Goal: Information Seeking & Learning: Learn about a topic

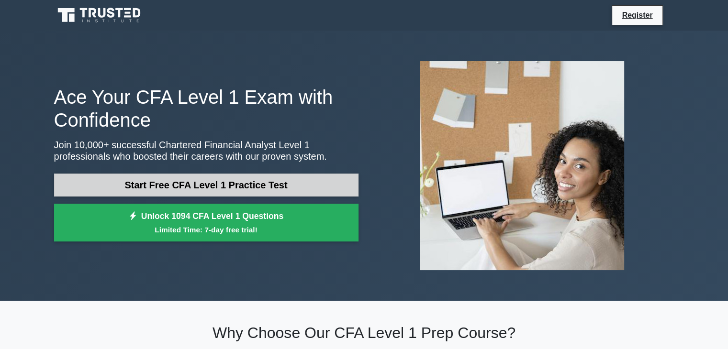
click at [220, 190] on link "Start Free CFA Level 1 Practice Test" at bounding box center [206, 185] width 304 height 23
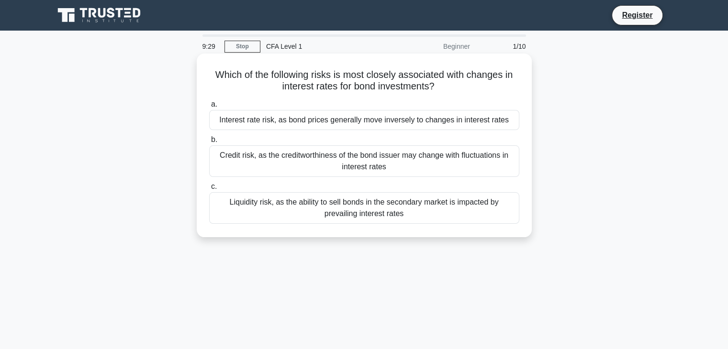
click at [313, 115] on div "Interest rate risk, as bond prices generally move inversely to changes in inter…" at bounding box center [364, 120] width 310 height 20
click at [209, 108] on input "a. Interest rate risk, as bond prices generally move inversely to changes in in…" at bounding box center [209, 104] width 0 height 6
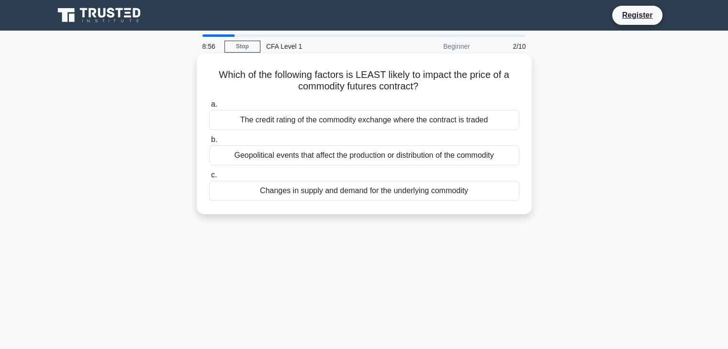
click at [302, 123] on div "The credit rating of the commodity exchange where the contract is traded" at bounding box center [364, 120] width 310 height 20
click at [209, 108] on input "a. The credit rating of the commodity exchange where the contract is traded" at bounding box center [209, 104] width 0 height 6
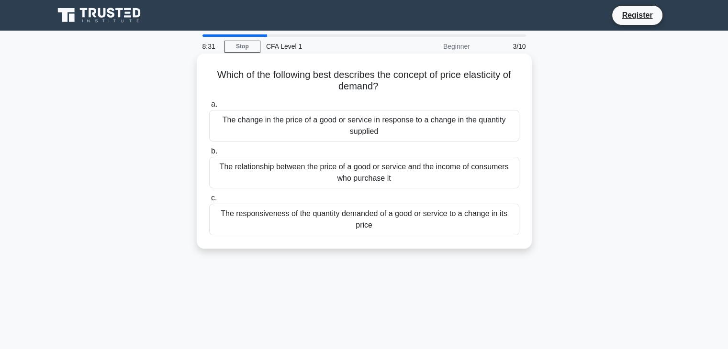
click at [266, 150] on label "b. The relationship between the price of a good or service and the income of co…" at bounding box center [364, 167] width 310 height 43
click at [209, 150] on input "b. The relationship between the price of a good or service and the income of co…" at bounding box center [209, 151] width 0 height 6
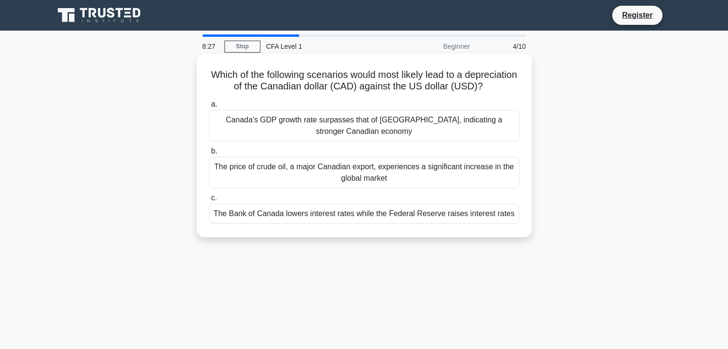
click at [375, 138] on div "Canada's GDP growth rate surpasses that of the United States, indicating a stro…" at bounding box center [364, 126] width 310 height 32
click at [382, 183] on div "The price of crude oil, a major Canadian export, experiences a significant incr…" at bounding box center [364, 173] width 310 height 32
click at [209, 155] on input "b. The price of crude oil, a major Canadian export, experiences a significant i…" at bounding box center [209, 151] width 0 height 6
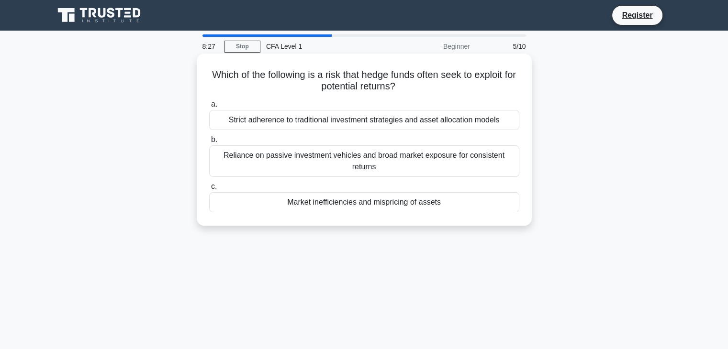
click at [389, 211] on div "Market inefficiencies and mispricing of assets" at bounding box center [364, 202] width 310 height 20
click at [209, 190] on input "c. Market inefficiencies and mispricing of assets" at bounding box center [209, 187] width 0 height 6
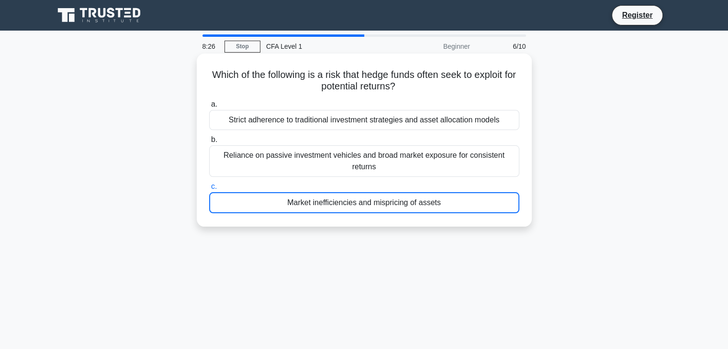
click at [387, 161] on div "Reliance on passive investment vehicles and broad market exposure for consisten…" at bounding box center [364, 162] width 310 height 32
click at [209, 143] on input "b. Reliance on passive investment vehicles and broad market exposure for consis…" at bounding box center [209, 140] width 0 height 6
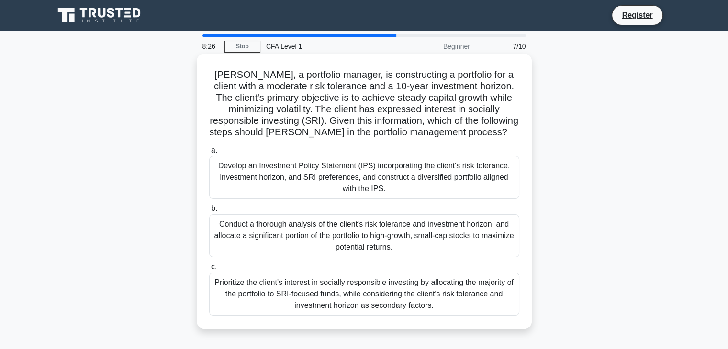
click at [384, 178] on div "Develop an Investment Policy Statement (IPS) incorporating the client's risk to…" at bounding box center [364, 177] width 310 height 43
click at [209, 154] on input "a. Develop an Investment Policy Statement (IPS) incorporating the client's risk…" at bounding box center [209, 150] width 0 height 6
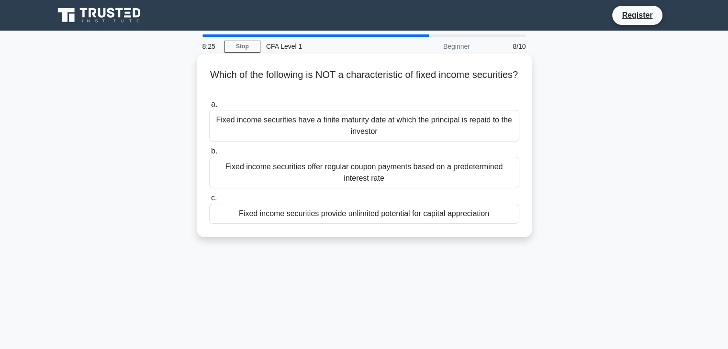
click at [381, 182] on div "Fixed income securities offer regular coupon payments based on a predetermined …" at bounding box center [364, 173] width 310 height 32
click at [209, 155] on input "b. Fixed income securities offer regular coupon payments based on a predetermin…" at bounding box center [209, 151] width 0 height 6
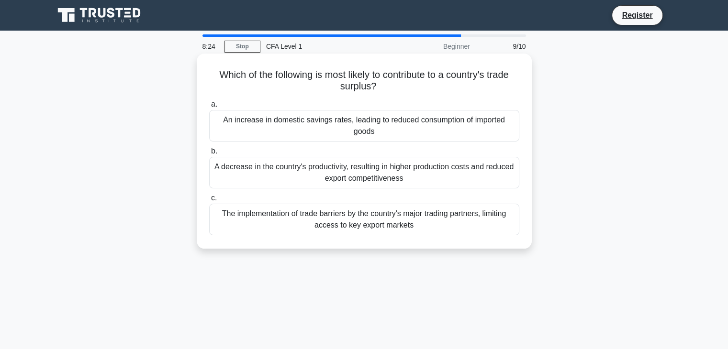
click at [398, 222] on div "The implementation of trade barriers by the country's major trading partners, l…" at bounding box center [364, 220] width 310 height 32
click at [209, 202] on input "c. The implementation of trade barriers by the country's major trading partners…" at bounding box center [209, 198] width 0 height 6
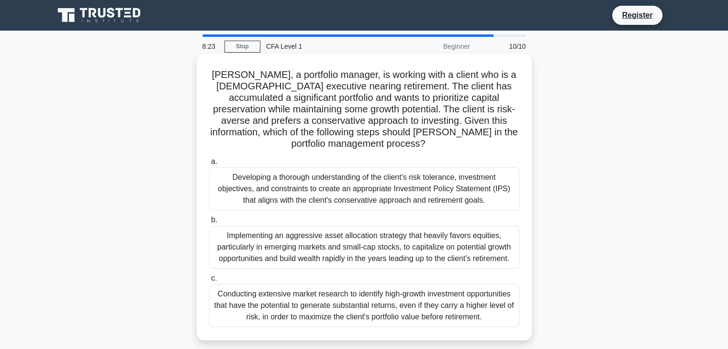
click at [401, 180] on div "Developing a thorough understanding of the client's risk tolerance, investment …" at bounding box center [364, 189] width 310 height 43
click at [209, 165] on input "a. Developing a thorough understanding of the client's risk tolerance, investme…" at bounding box center [209, 162] width 0 height 6
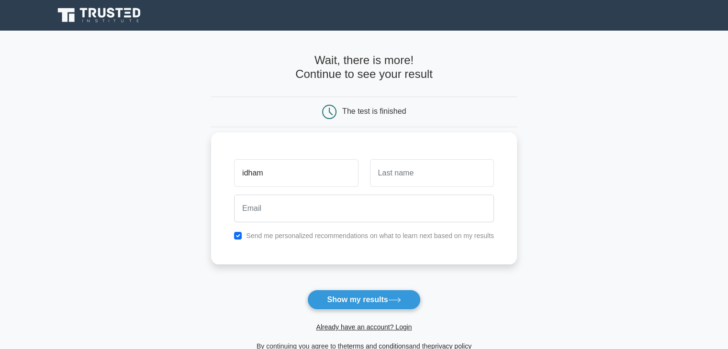
type input "idham"
type input "adriansyah"
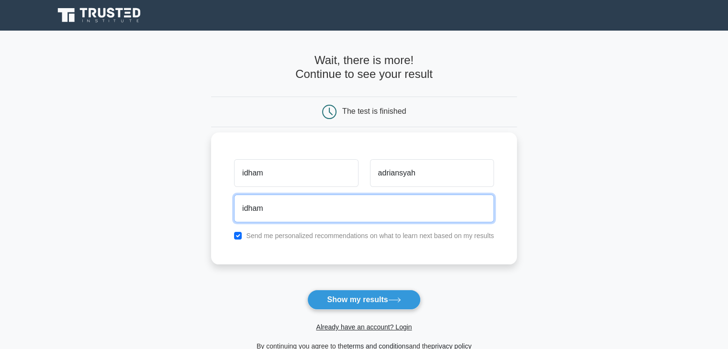
type input "[EMAIL_ADDRESS][DOMAIN_NAME]"
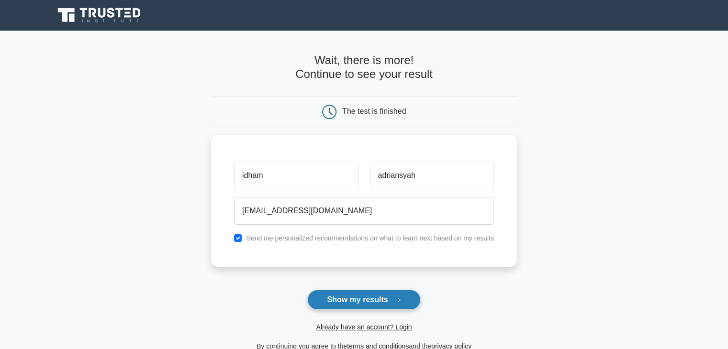
click at [372, 293] on button "Show my results" at bounding box center [363, 300] width 113 height 20
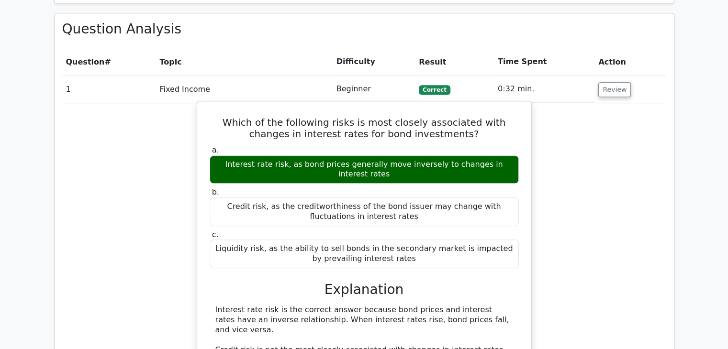
scroll to position [670, 0]
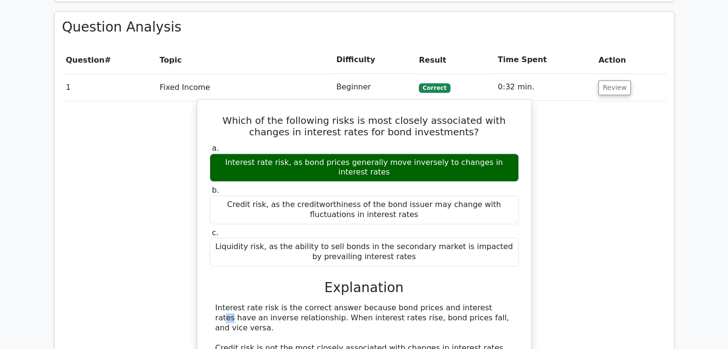
drag, startPoint x: 418, startPoint y: 248, endPoint x: 411, endPoint y: 248, distance: 7.2
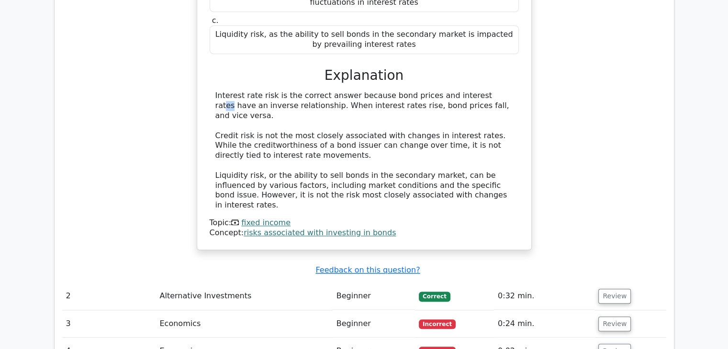
scroll to position [958, 0]
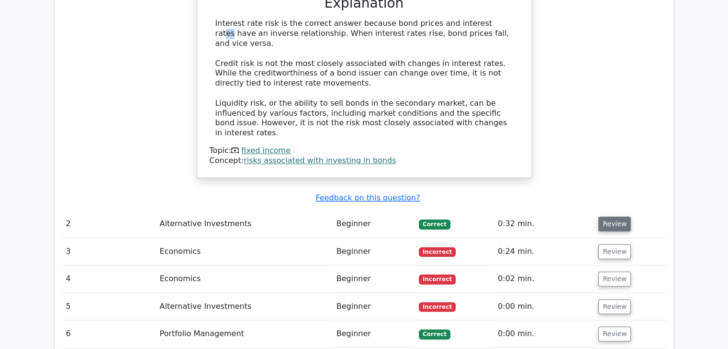
click at [611, 217] on button "Review" at bounding box center [614, 224] width 33 height 15
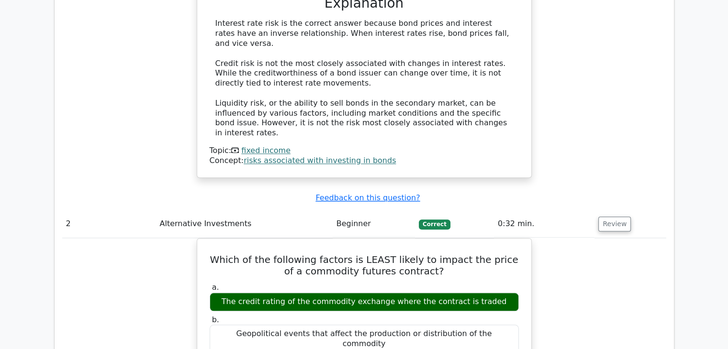
click at [347, 211] on td "Beginner" at bounding box center [374, 224] width 82 height 27
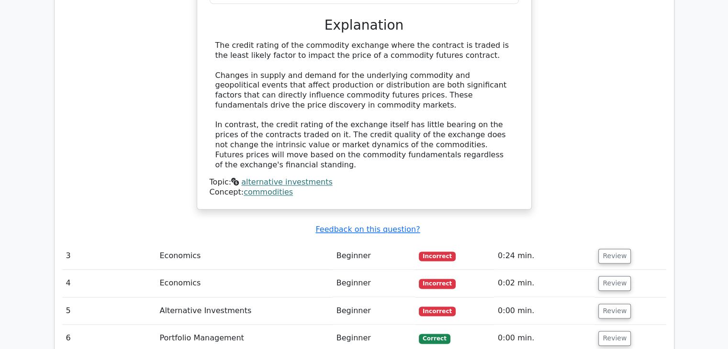
scroll to position [1341, 0]
click at [620, 248] on button "Review" at bounding box center [614, 255] width 33 height 15
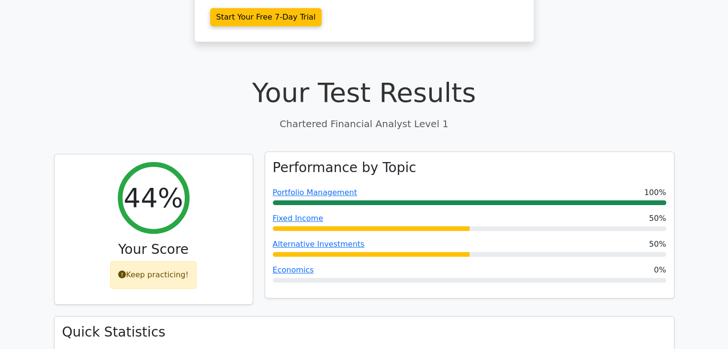
scroll to position [0, 0]
